Goal: Task Accomplishment & Management: Manage account settings

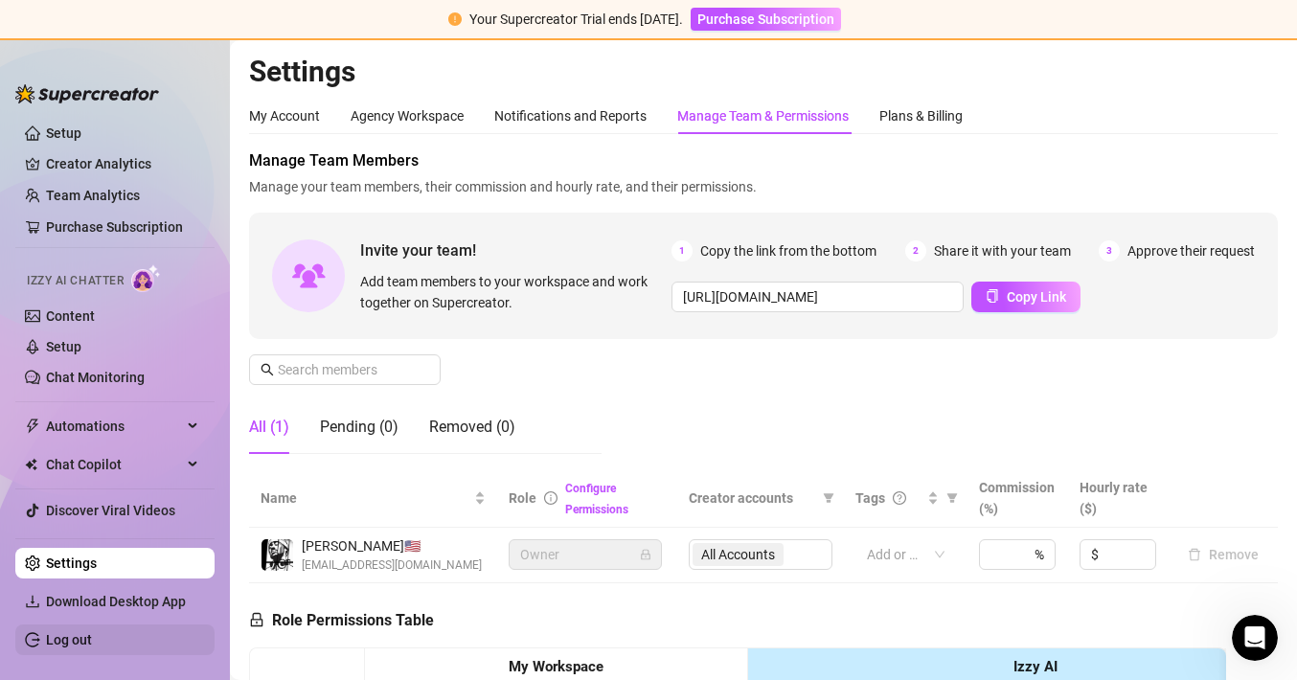
click at [64, 647] on link "Log out" at bounding box center [69, 639] width 46 height 15
